Goal: Task Accomplishment & Management: Use online tool/utility

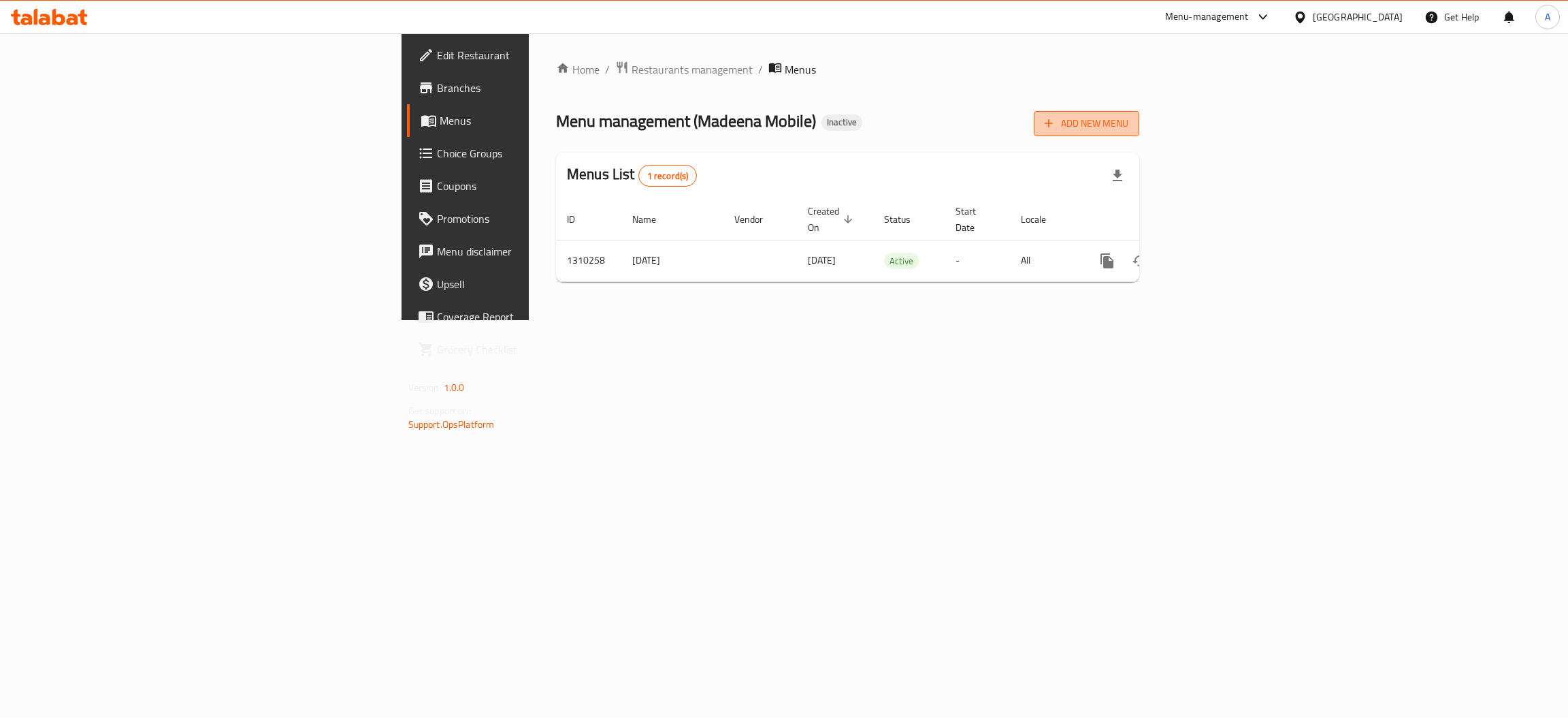
click at [1128, 128] on span "Add New Menu" at bounding box center [1086, 124] width 84 height 17
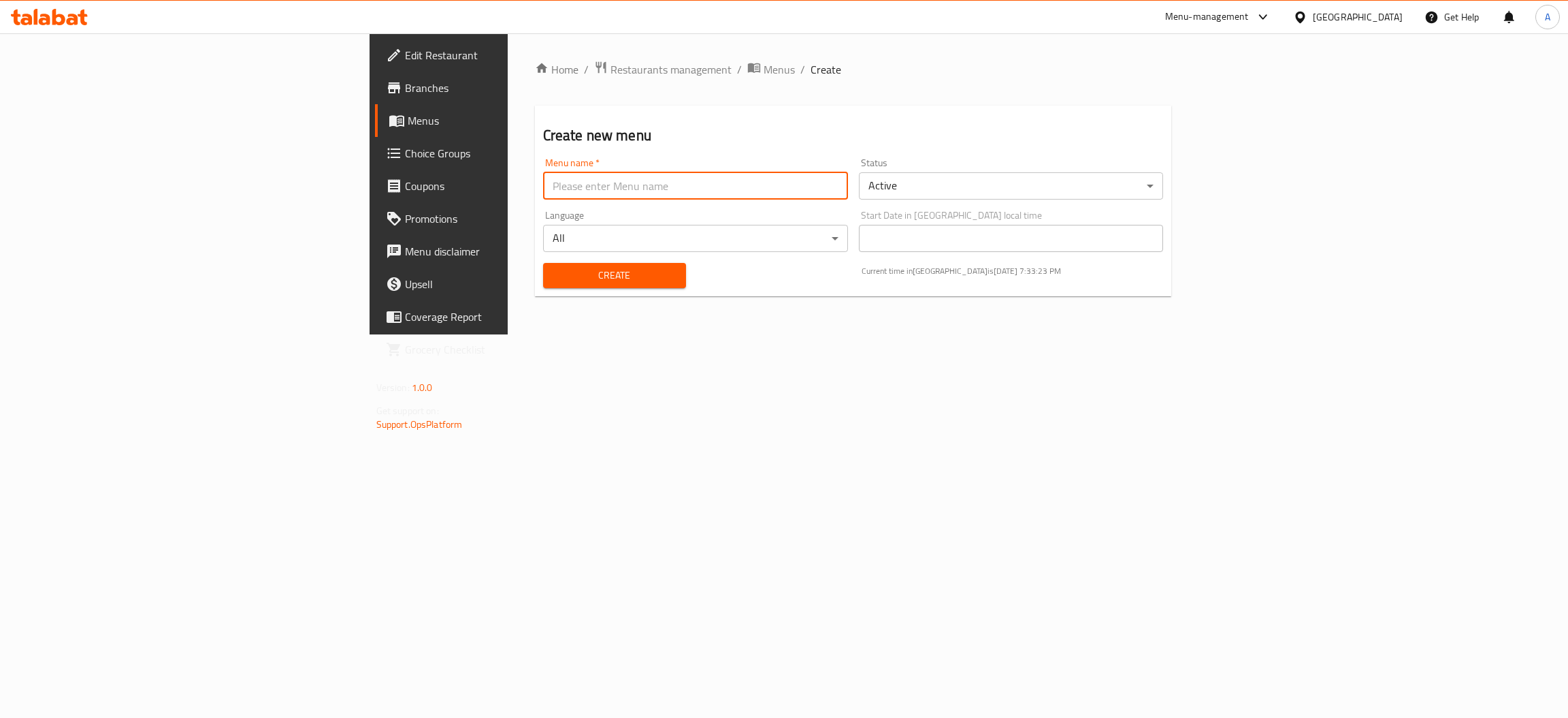
click at [782, 180] on input "text" at bounding box center [695, 185] width 305 height 27
type input "MENU"
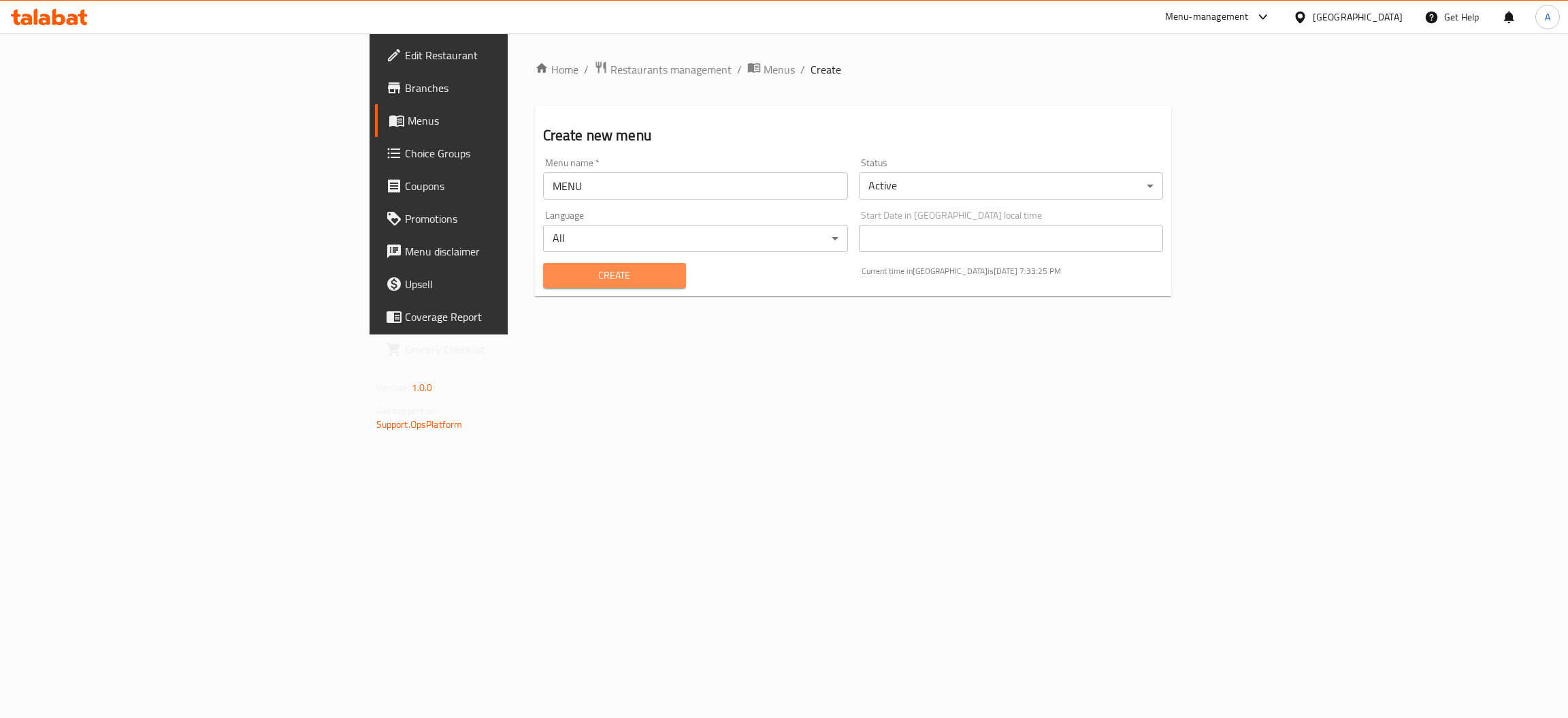
click at [554, 276] on span "Create" at bounding box center [615, 276] width 121 height 17
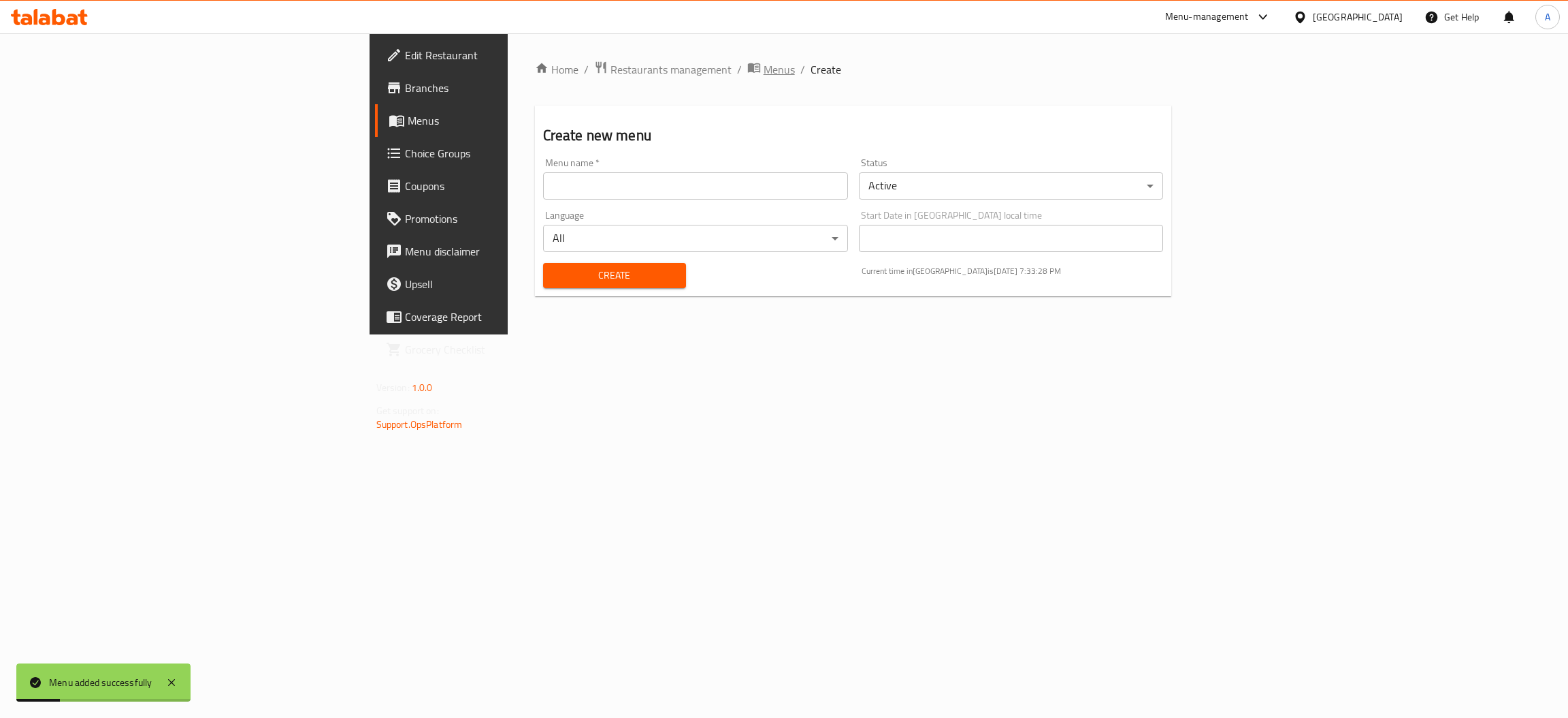
click at [764, 65] on span "Menus" at bounding box center [779, 69] width 31 height 16
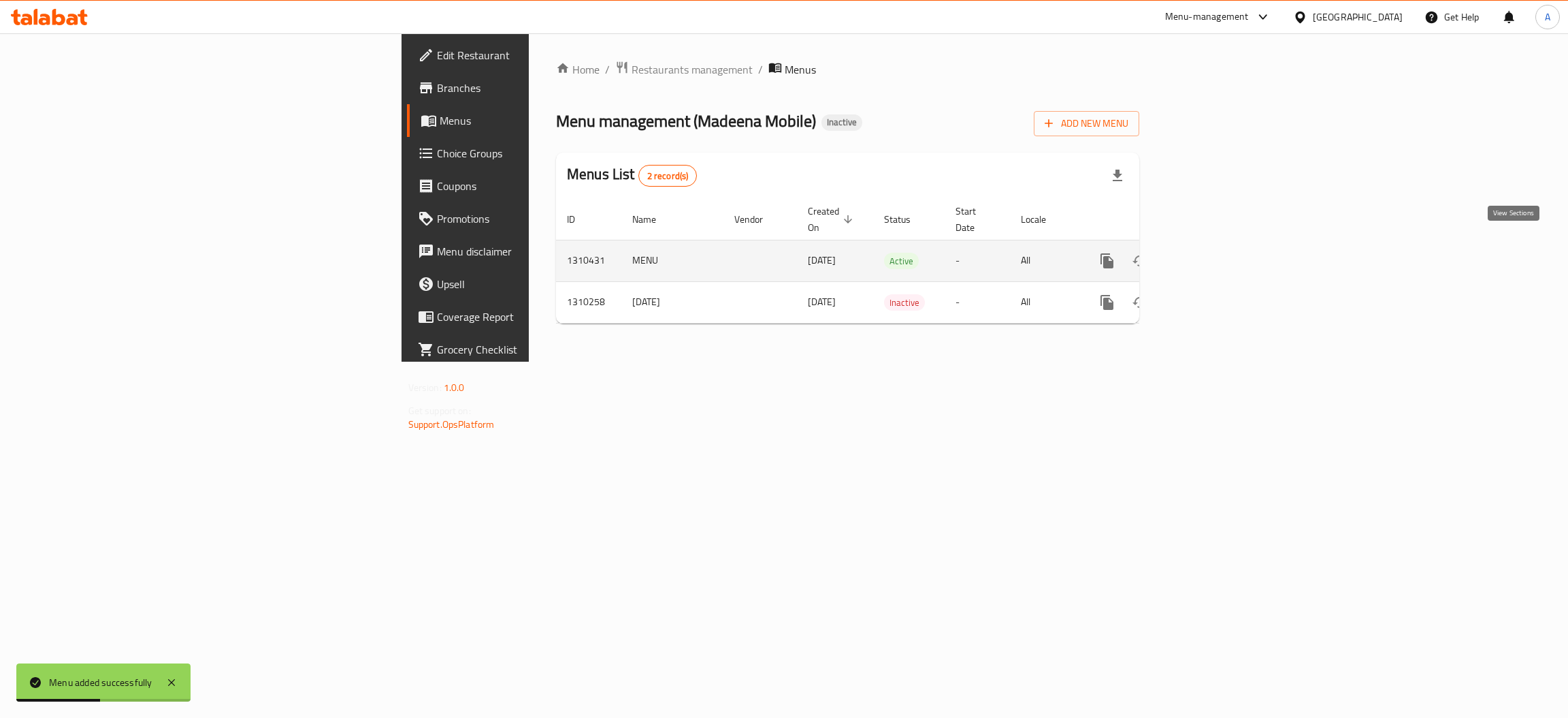
click at [1213, 253] on icon "enhanced table" at bounding box center [1205, 260] width 16 height 16
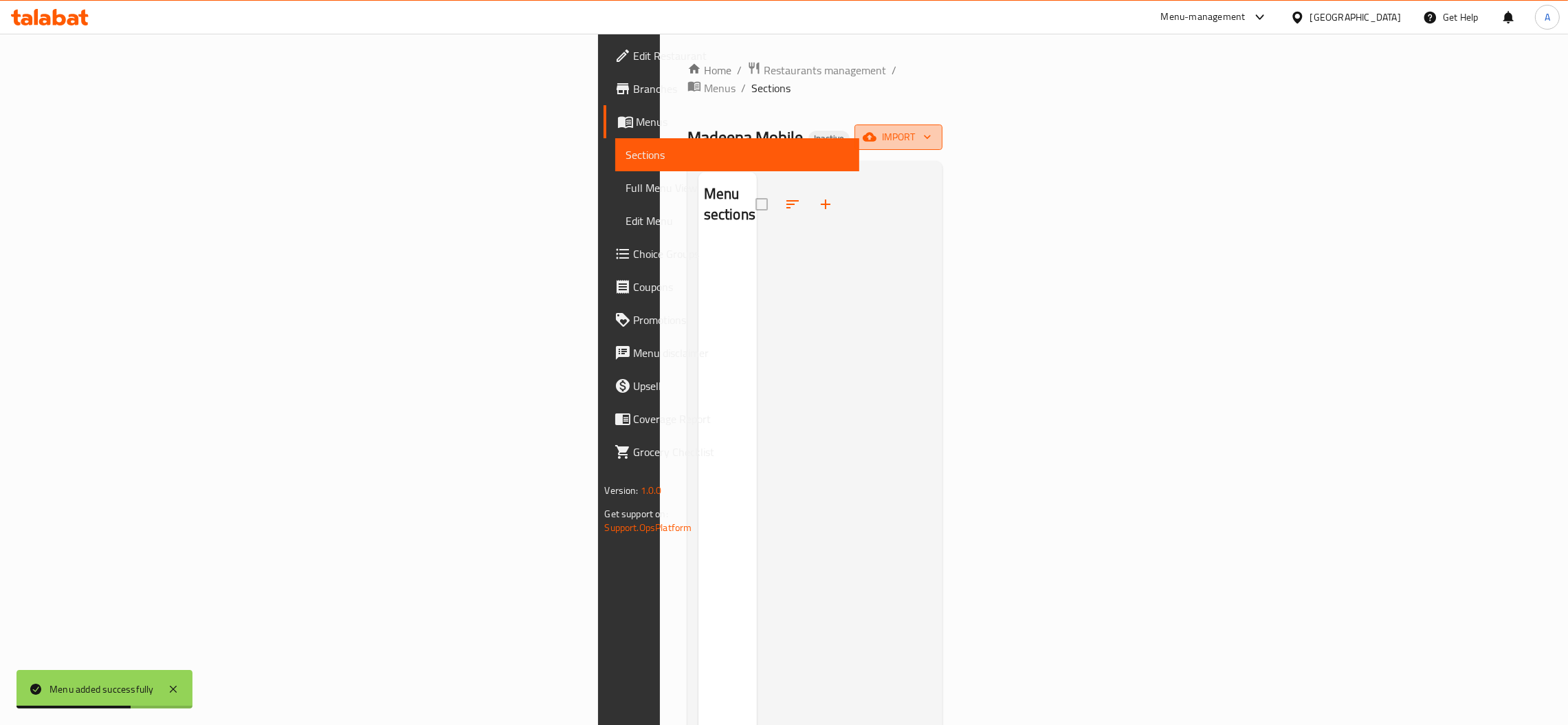
click at [934, 130] on icon "button" at bounding box center [928, 137] width 14 height 14
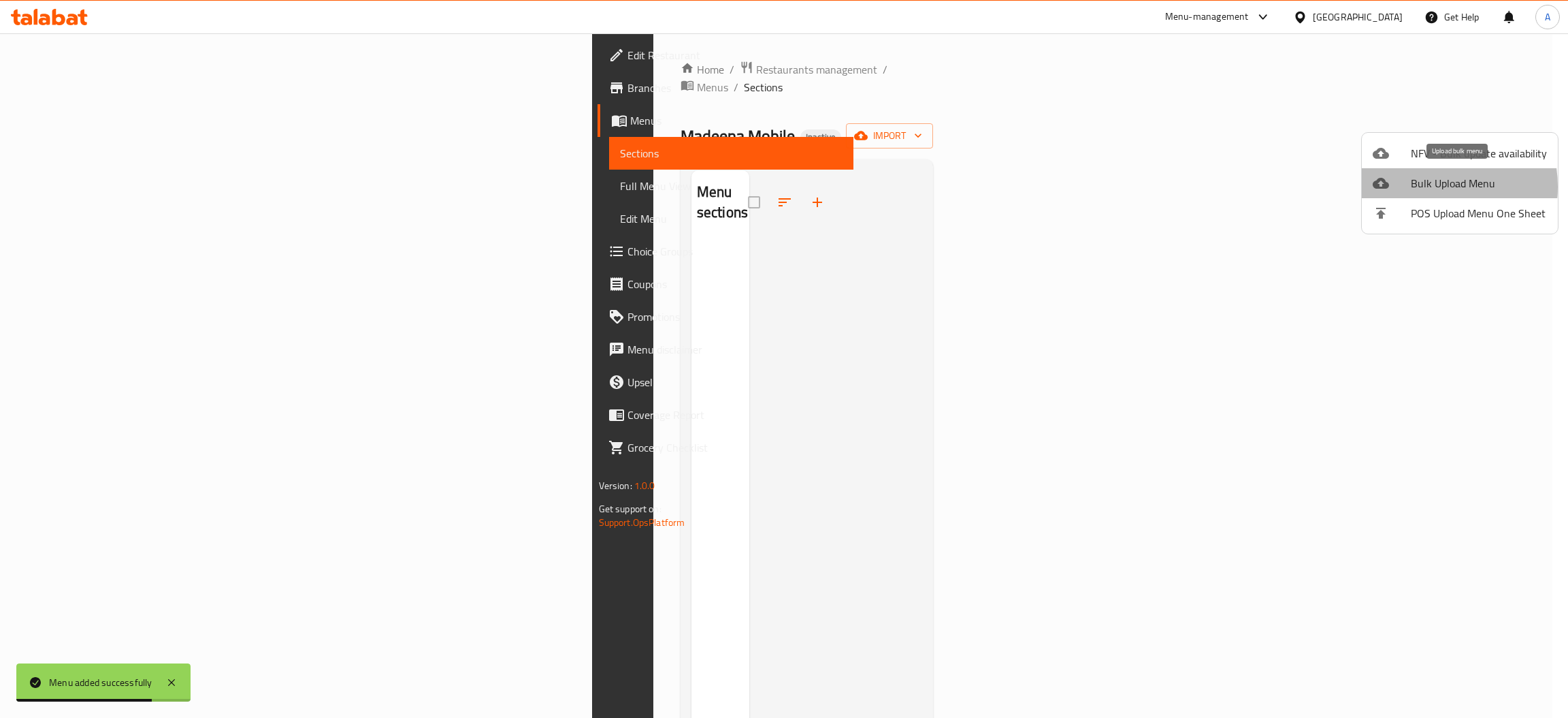
click at [1422, 187] on span "Bulk Upload Menu" at bounding box center [1478, 183] width 136 height 16
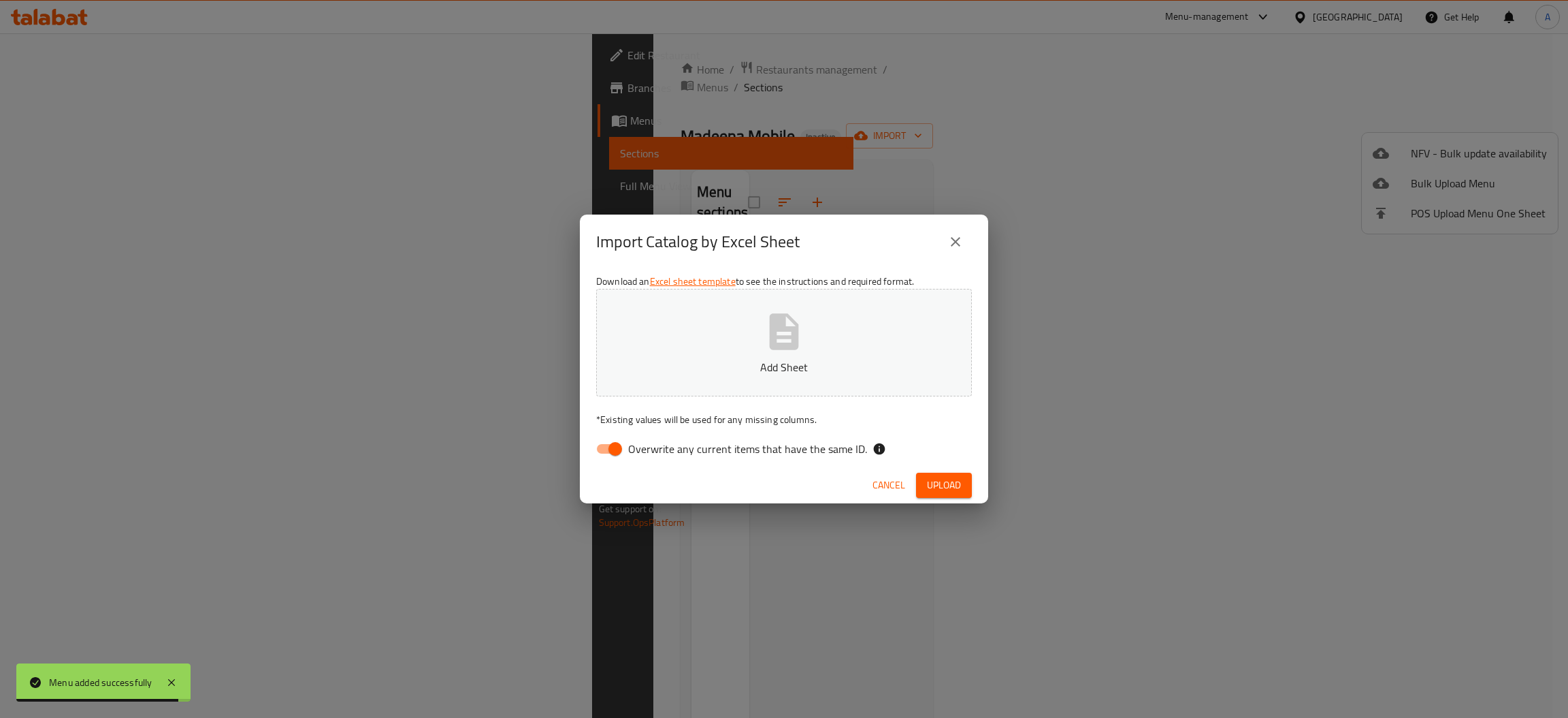
click at [593, 448] on input "Overwrite any current items that have the same ID." at bounding box center [615, 449] width 78 height 26
checkbox input "false"
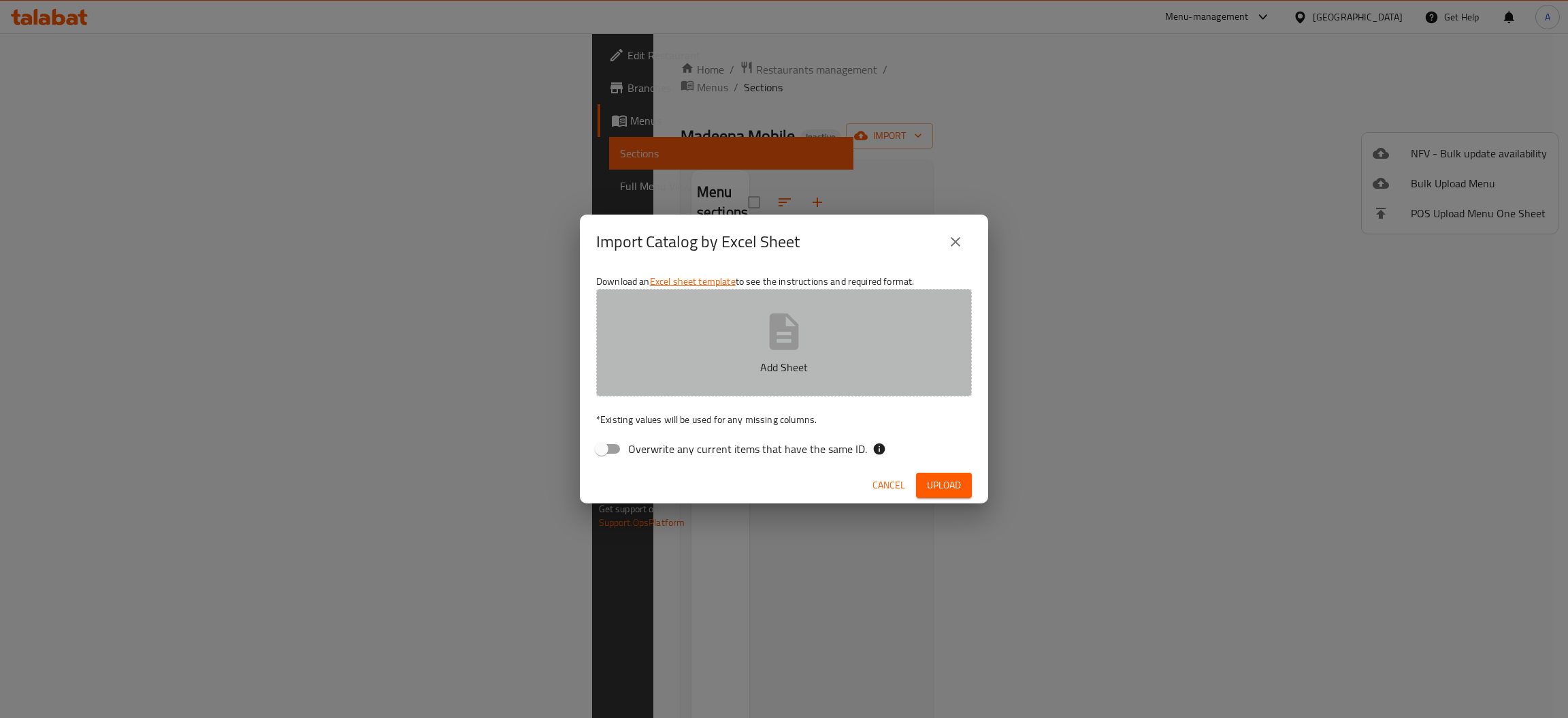
click at [708, 375] on button "Add Sheet" at bounding box center [784, 342] width 376 height 108
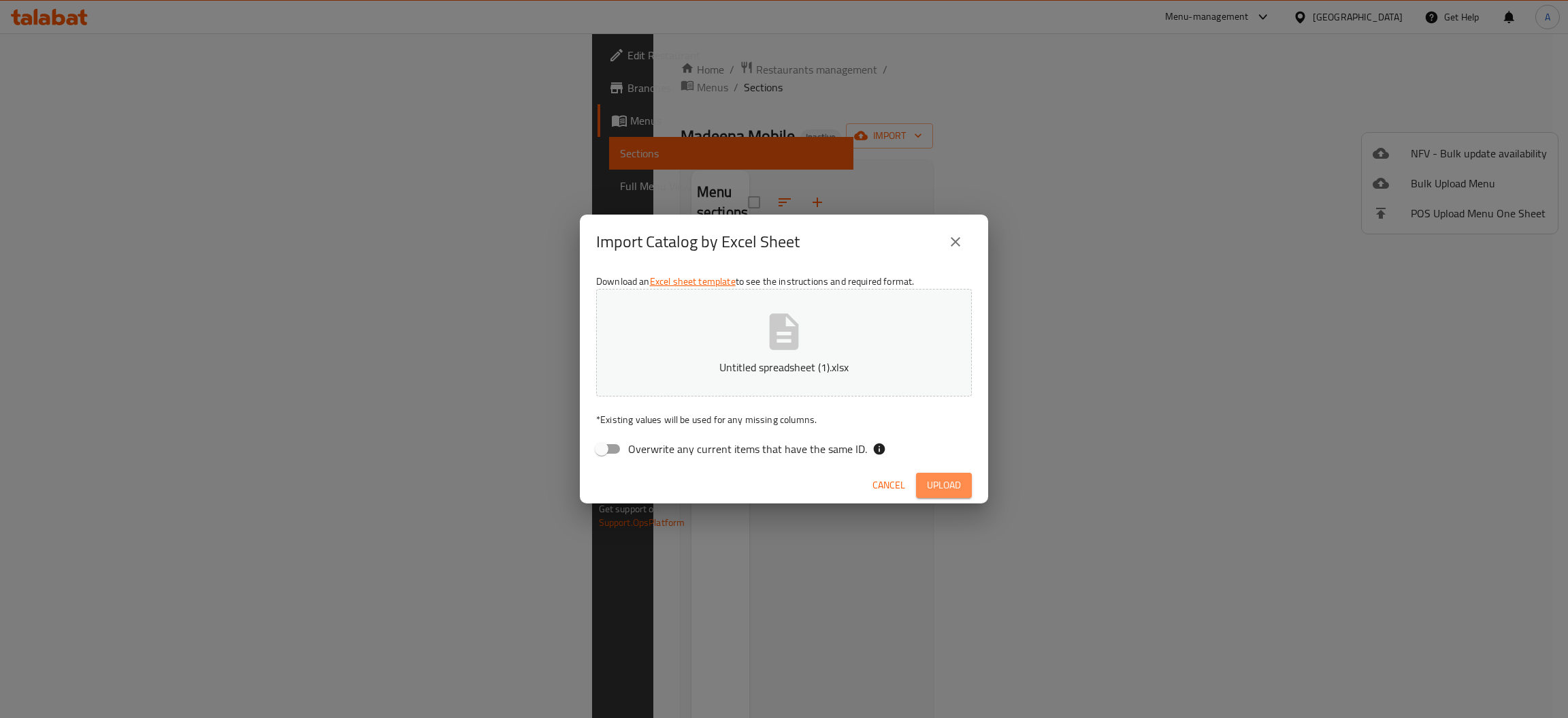
click at [933, 488] on span "Upload" at bounding box center [944, 485] width 34 height 17
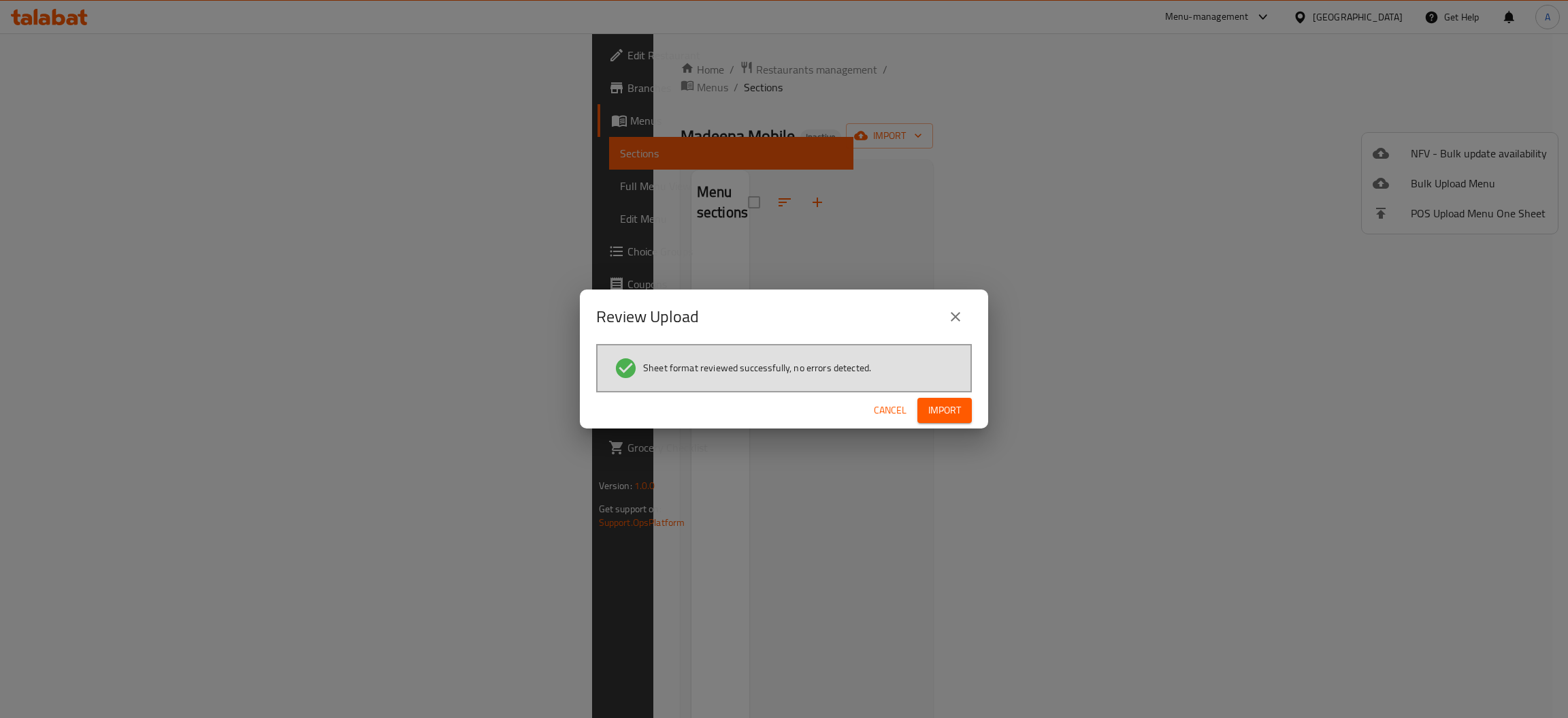
click at [942, 419] on button "Import" at bounding box center [945, 410] width 54 height 25
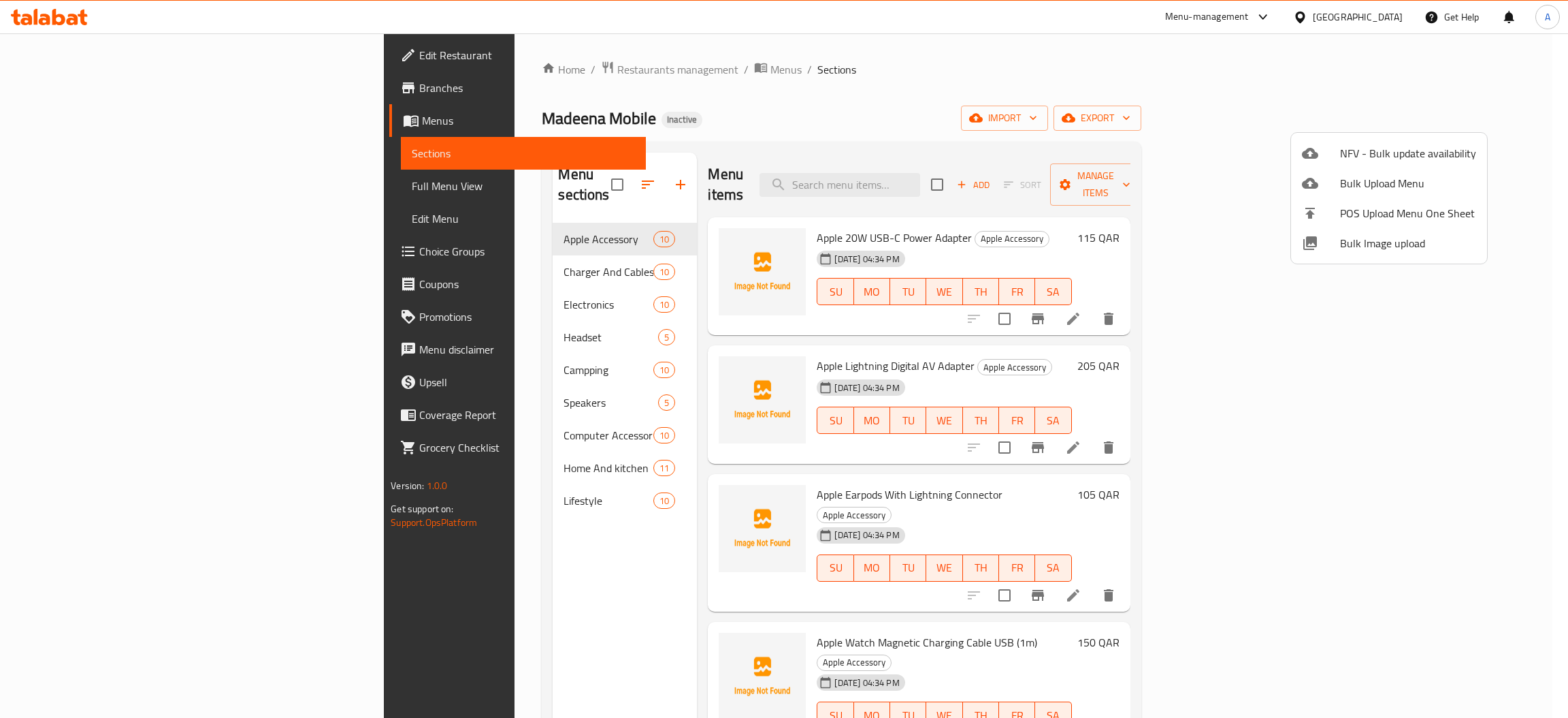
click at [523, 63] on div at bounding box center [784, 359] width 1568 height 718
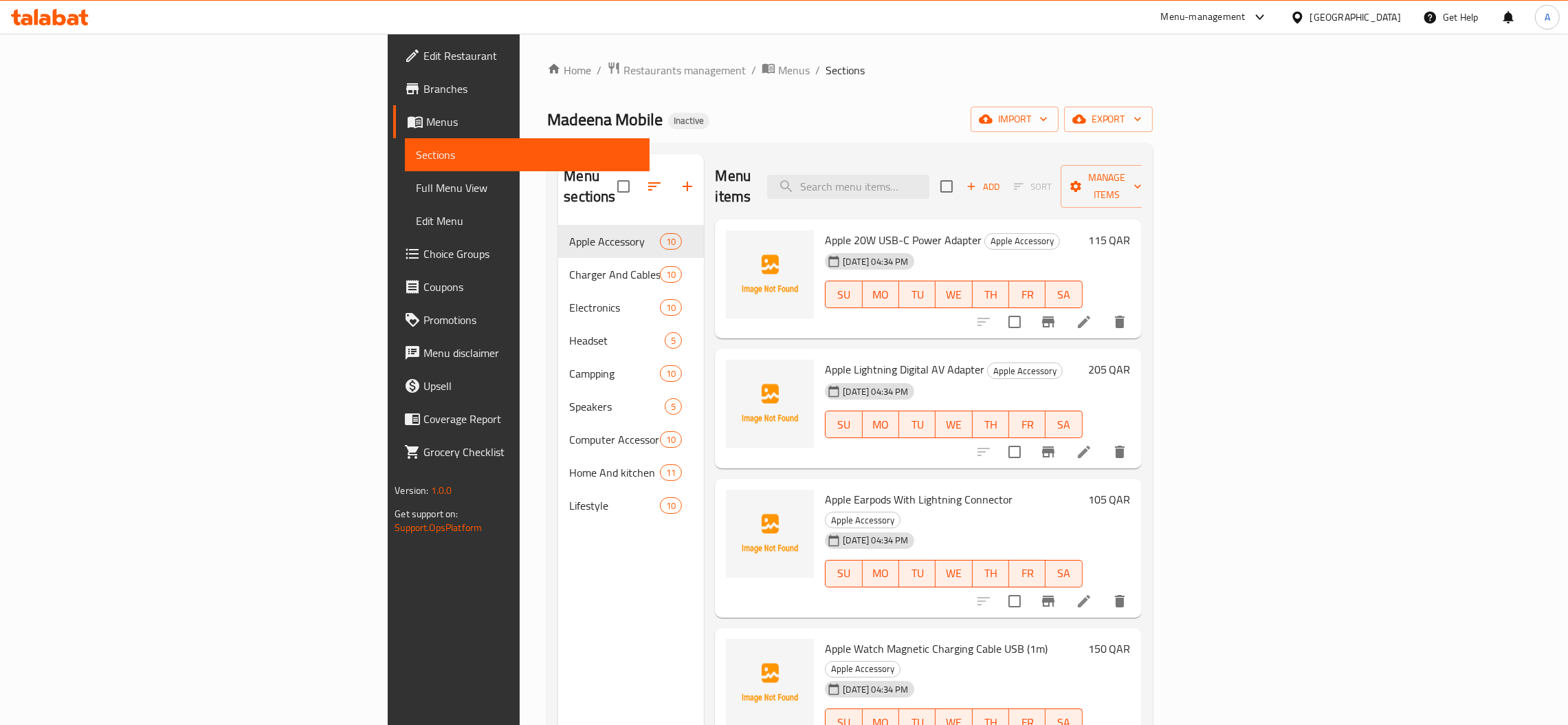
click at [778, 64] on span "Menus" at bounding box center [794, 70] width 32 height 16
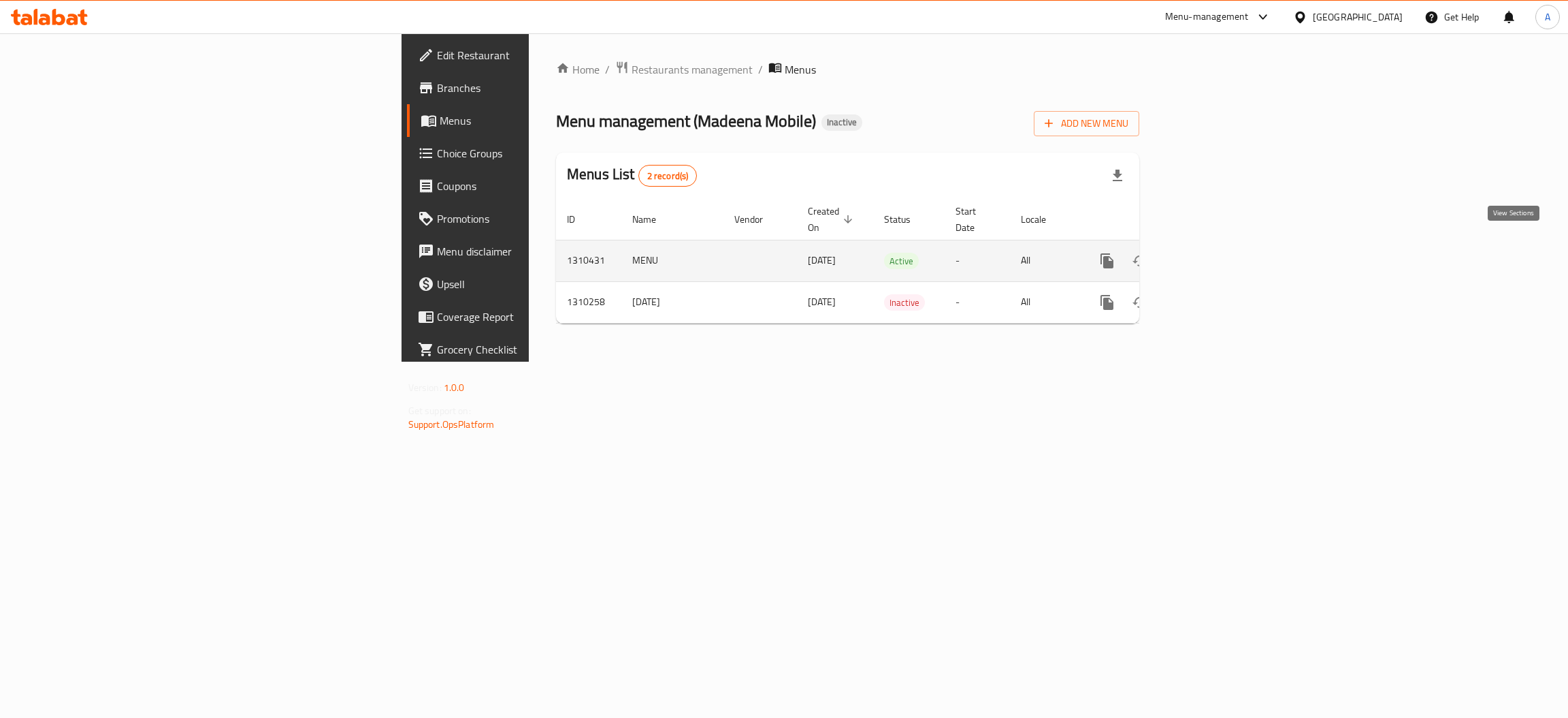
click at [1213, 253] on icon "enhanced table" at bounding box center [1205, 260] width 16 height 16
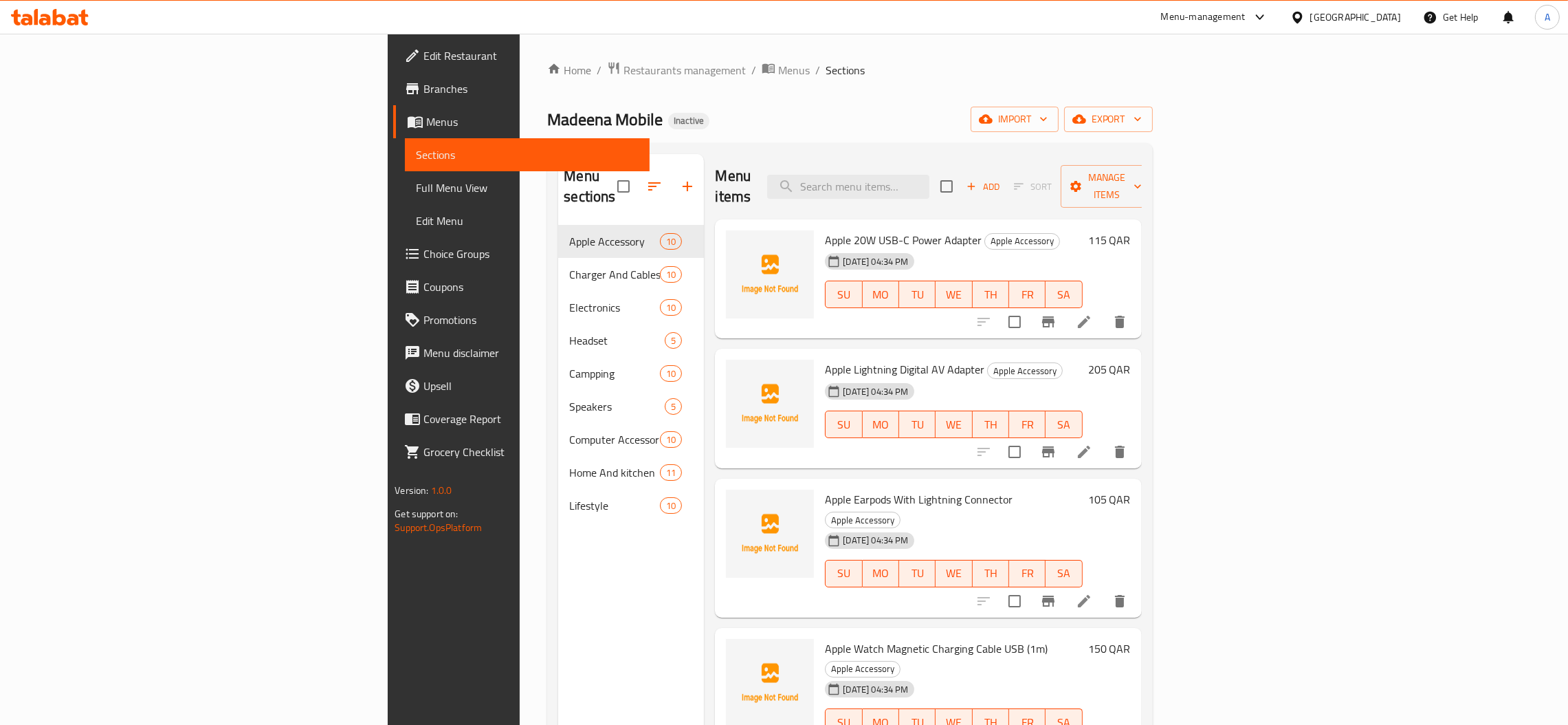
click at [416, 181] on span "Full Menu View" at bounding box center [527, 187] width 222 height 16
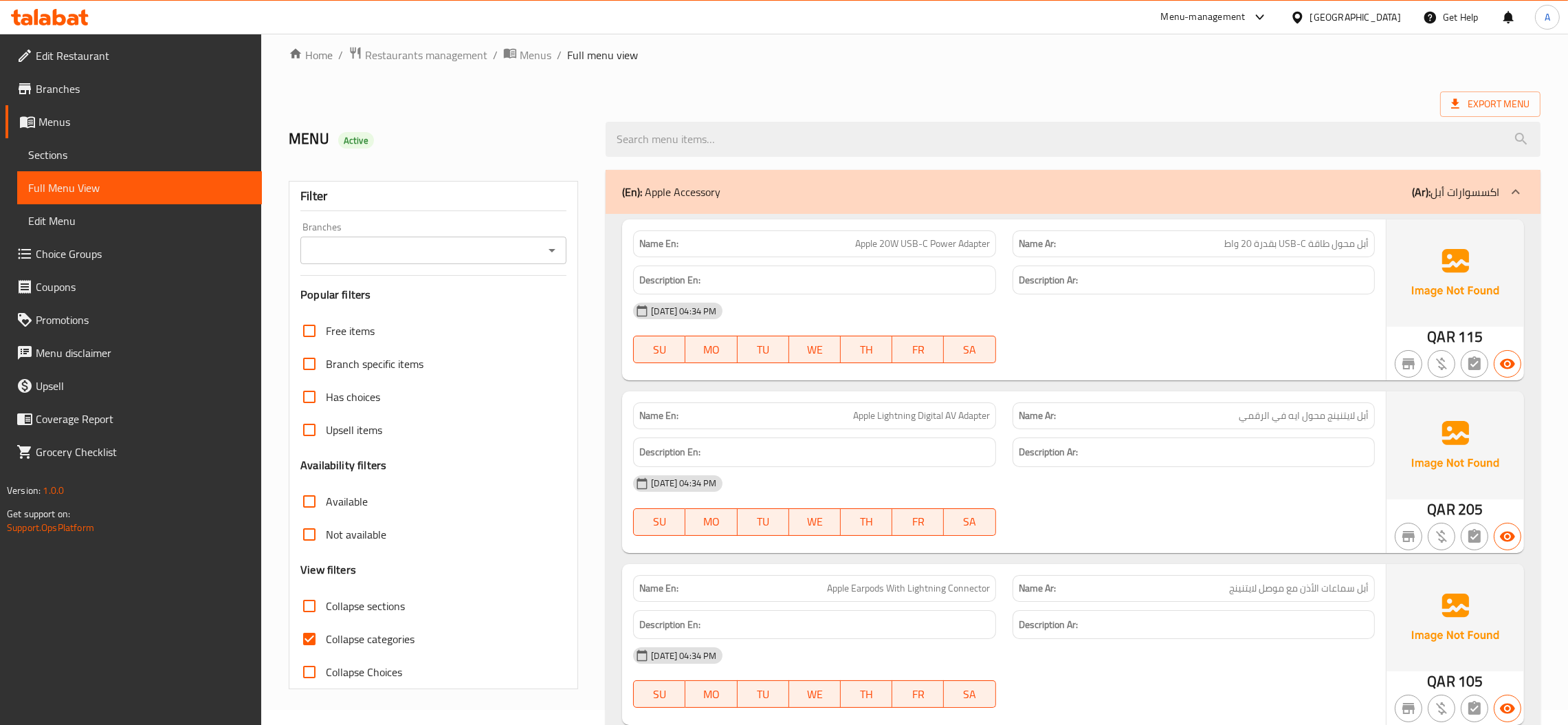
scroll to position [206, 0]
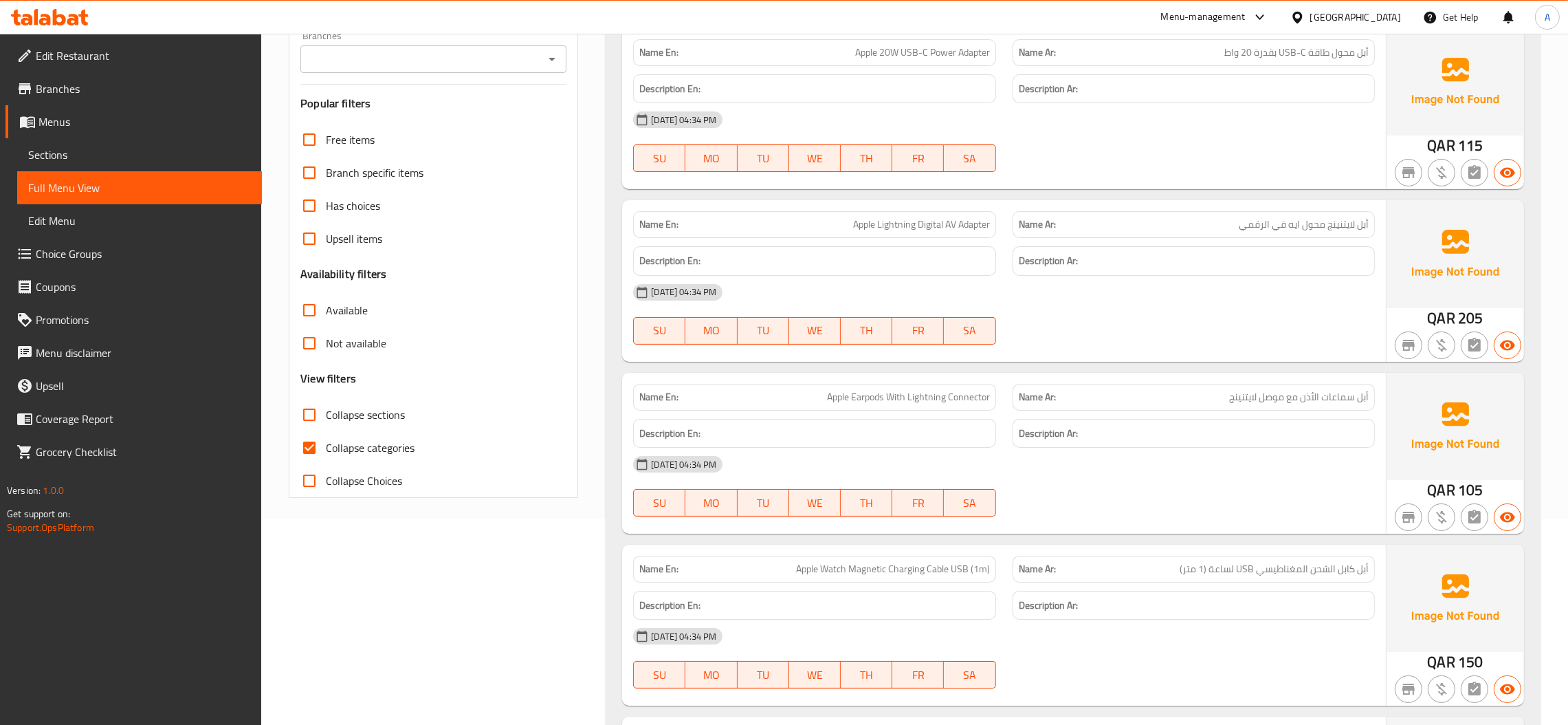
click at [377, 406] on span "Collapse sections" at bounding box center [365, 414] width 79 height 16
click at [326, 406] on input "Collapse sections" at bounding box center [309, 414] width 33 height 33
checkbox input "true"
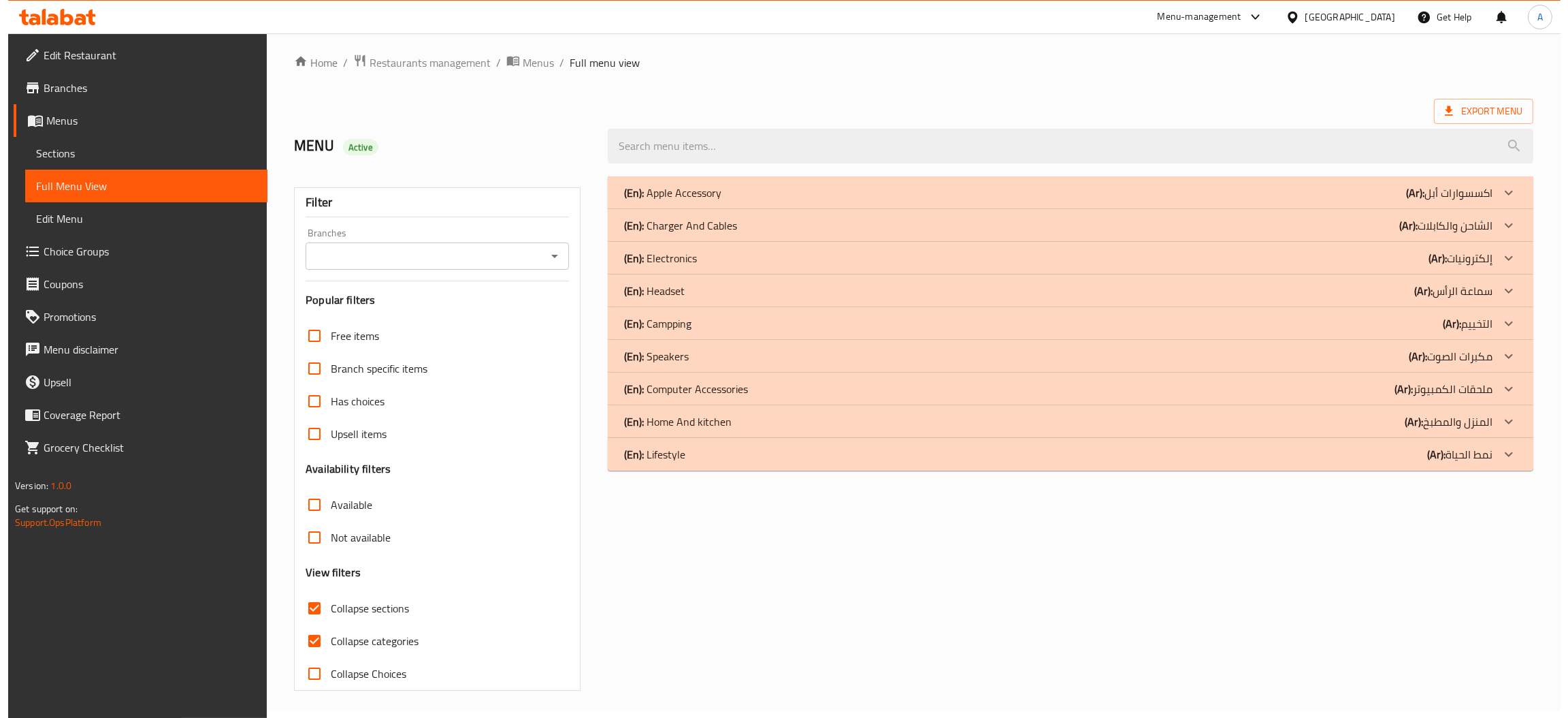
scroll to position [0, 0]
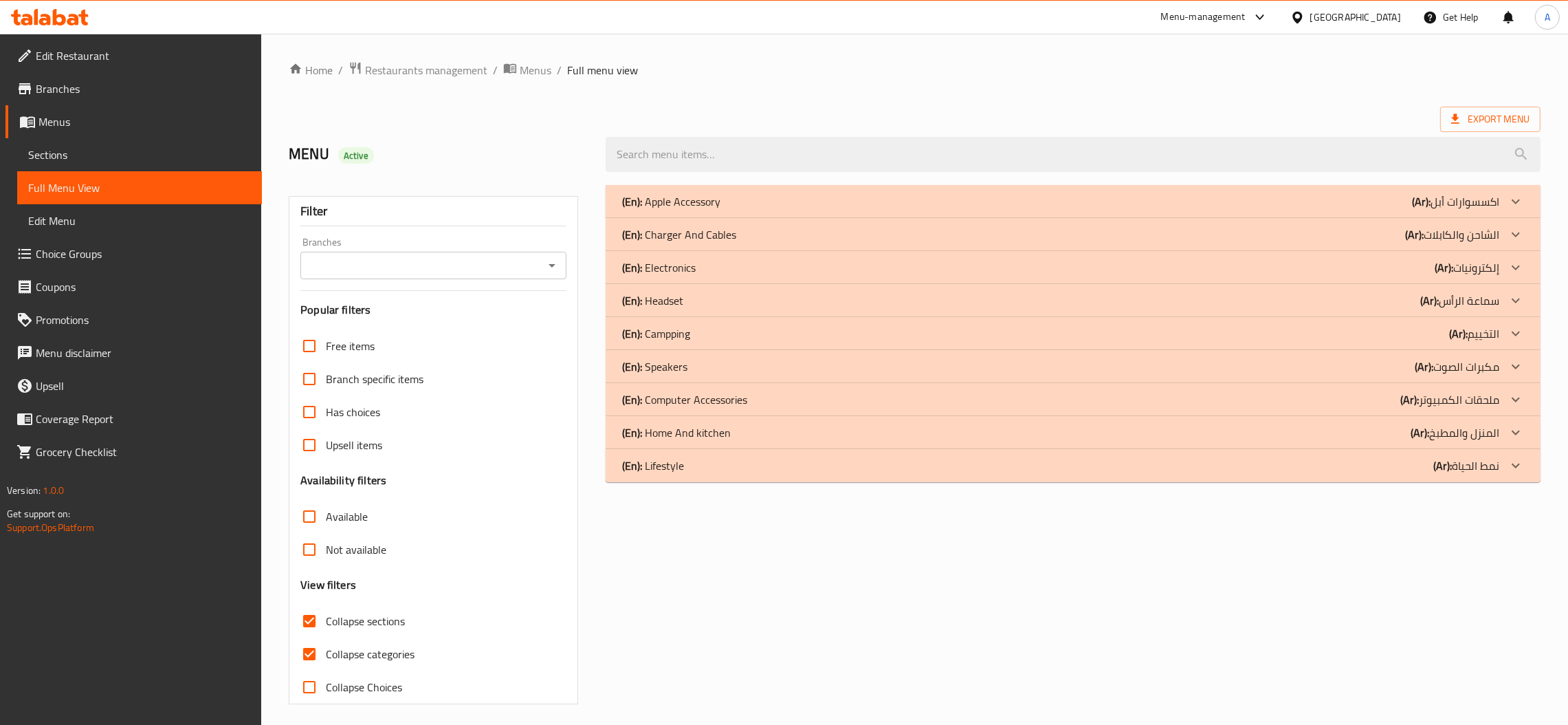
click at [374, 654] on span "Collapse categories" at bounding box center [370, 654] width 88 height 16
click at [326, 654] on input "Collapse categories" at bounding box center [309, 654] width 33 height 33
checkbox input "false"
click at [380, 626] on span "Collapse sections" at bounding box center [365, 620] width 79 height 16
click at [326, 626] on input "Collapse sections" at bounding box center [309, 621] width 33 height 33
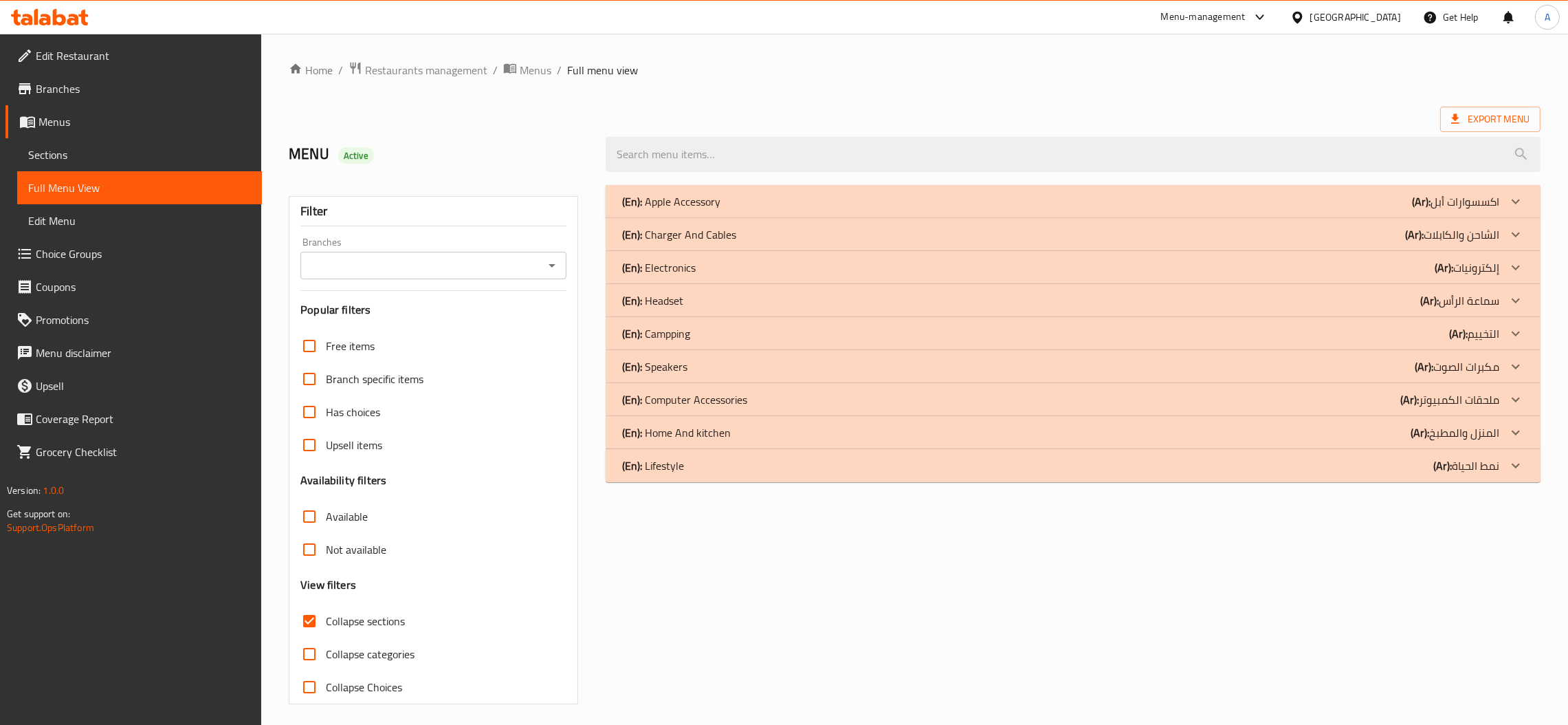
checkbox input "false"
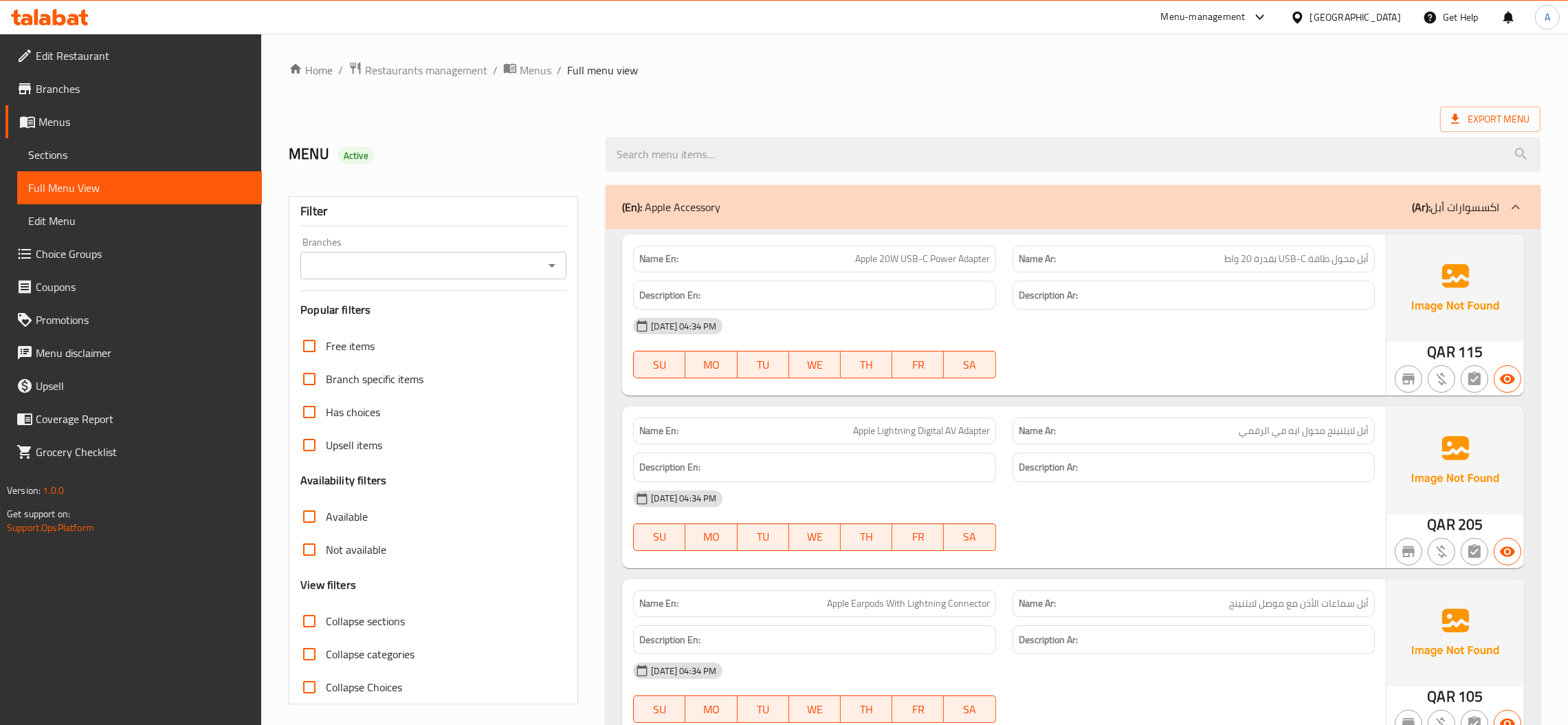
click at [345, 410] on span "Has choices" at bounding box center [353, 412] width 54 height 16
click at [326, 410] on input "Has choices" at bounding box center [309, 412] width 33 height 33
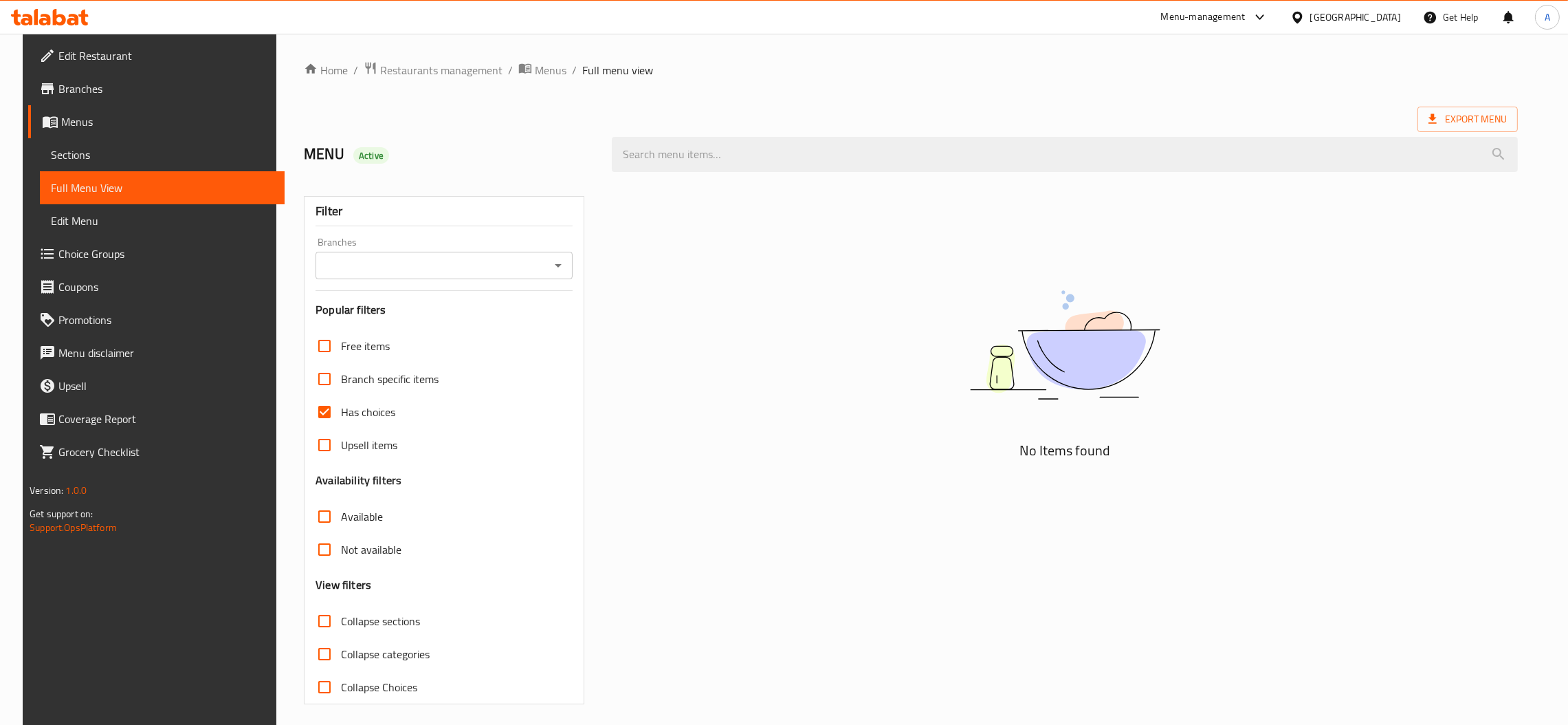
click at [346, 410] on span "Has choices" at bounding box center [368, 412] width 54 height 16
click at [341, 410] on input "Has choices" at bounding box center [324, 412] width 33 height 33
checkbox input "false"
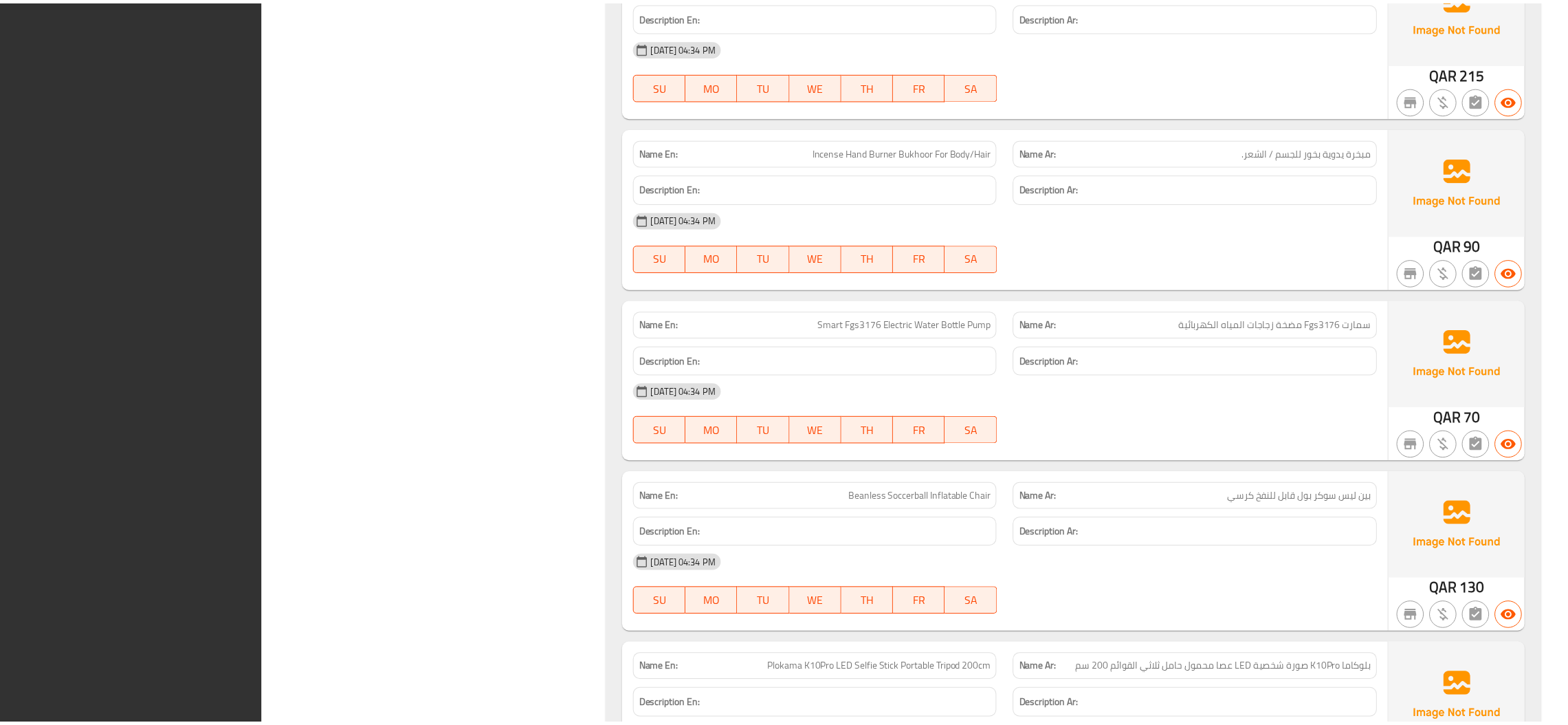
scroll to position [14199, 0]
